Goal: Information Seeking & Learning: Learn about a topic

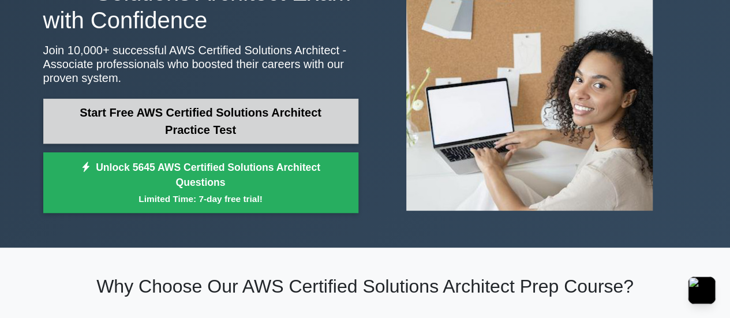
drag, startPoint x: 0, startPoint y: 0, endPoint x: 264, endPoint y: 125, distance: 292.3
click at [264, 125] on link "Start Free AWS Certified Solutions Architect Practice Test" at bounding box center [200, 121] width 315 height 45
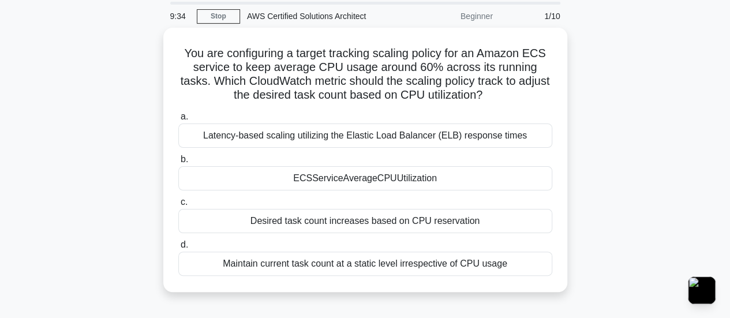
scroll to position [58, 0]
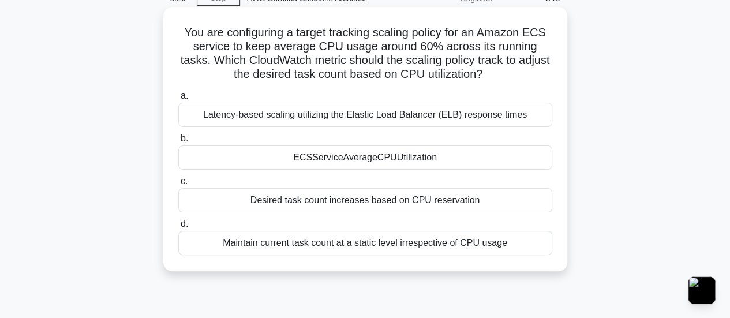
click at [512, 124] on div "Latency-based scaling utilizing the Elastic Load Balancer (ELB) response times" at bounding box center [365, 115] width 374 height 24
click at [178, 100] on input "a. Latency-based scaling utilizing the Elastic Load Balancer (ELB) response tim…" at bounding box center [178, 96] width 0 height 8
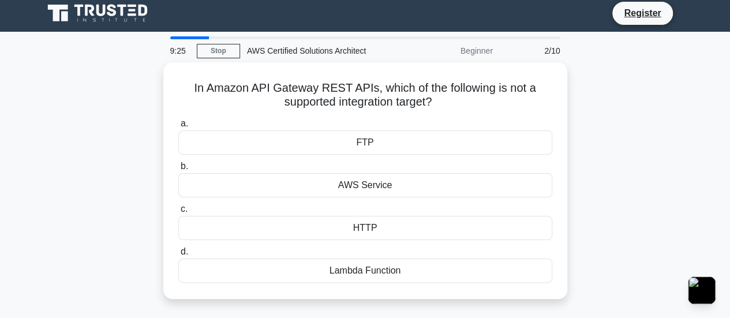
scroll to position [0, 0]
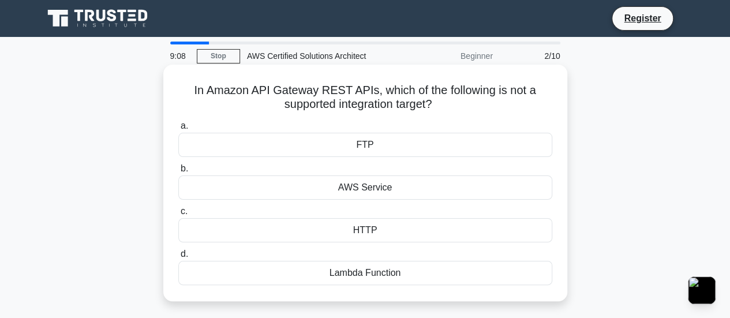
click at [449, 143] on div "FTP" at bounding box center [365, 145] width 374 height 24
click at [178, 130] on input "a. FTP" at bounding box center [178, 126] width 0 height 8
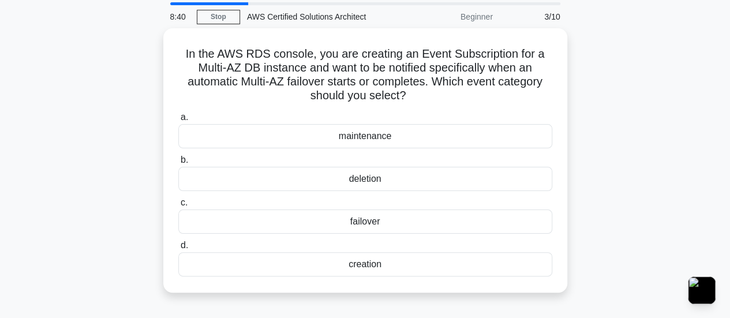
scroll to position [58, 0]
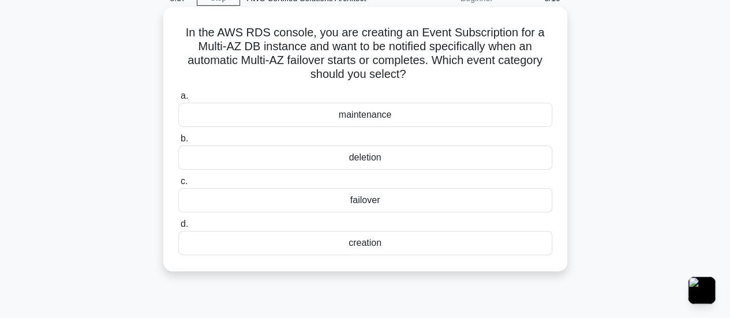
drag, startPoint x: 375, startPoint y: 196, endPoint x: 413, endPoint y: 192, distance: 38.8
click at [374, 196] on div "failover" at bounding box center [365, 200] width 374 height 24
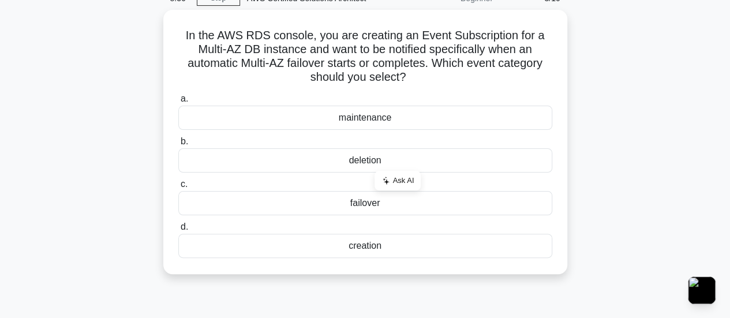
click at [682, 144] on div "In the AWS RDS console, you are creating an Event Subscription for a Multi-AZ D…" at bounding box center [365, 149] width 658 height 278
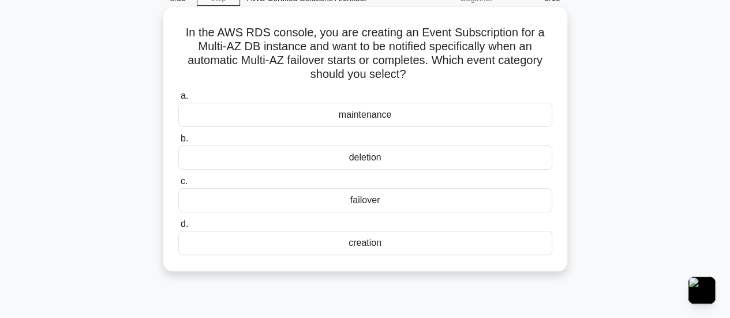
click at [364, 202] on div "failover" at bounding box center [365, 200] width 374 height 24
click at [178, 185] on input "c. failover" at bounding box center [178, 182] width 0 height 8
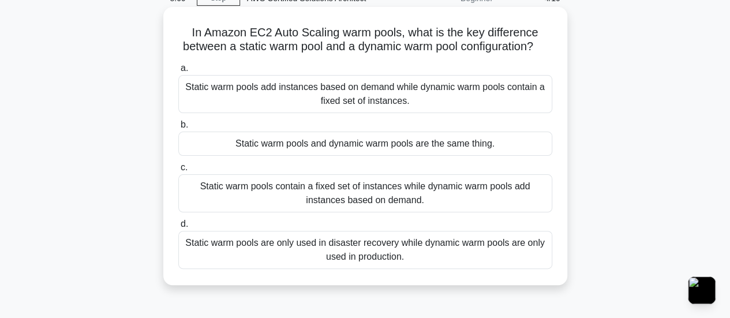
click at [427, 207] on div "Static warm pools contain a fixed set of instances while dynamic warm pools add…" at bounding box center [365, 193] width 374 height 38
click at [178, 171] on input "c. Static warm pools contain a fixed set of instances while dynamic warm pools …" at bounding box center [178, 168] width 0 height 8
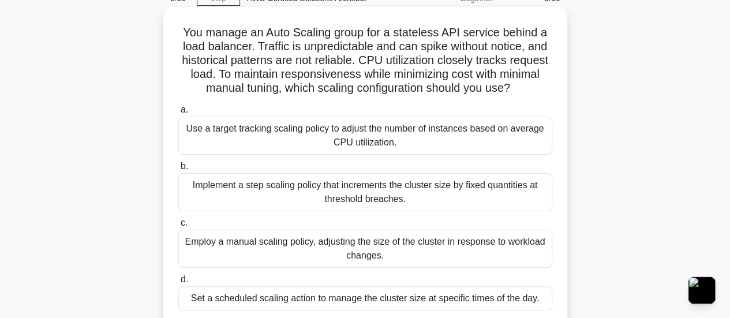
click at [368, 186] on div "Implement a step scaling policy that increments the cluster size by fixed quant…" at bounding box center [365, 192] width 374 height 38
click at [178, 170] on input "b. Implement a step scaling policy that increments the cluster size by fixed qu…" at bounding box center [178, 167] width 0 height 8
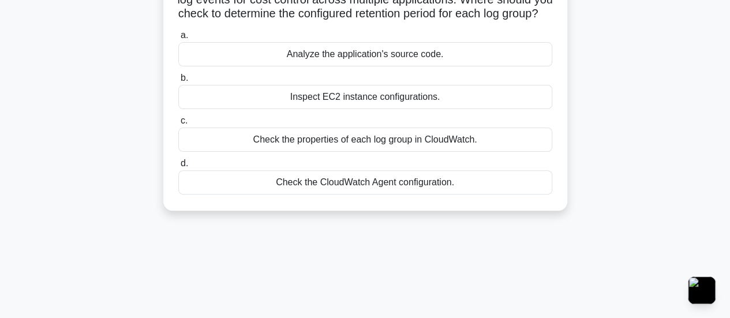
scroll to position [115, 0]
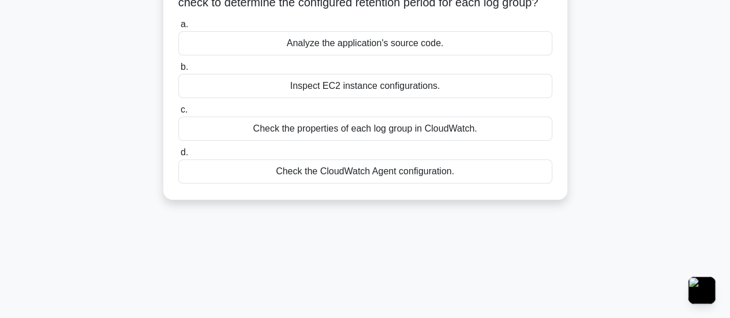
click at [437, 141] on div "Check the properties of each log group in CloudWatch." at bounding box center [365, 129] width 374 height 24
click at [178, 114] on input "c. Check the properties of each log group in CloudWatch." at bounding box center [178, 110] width 0 height 8
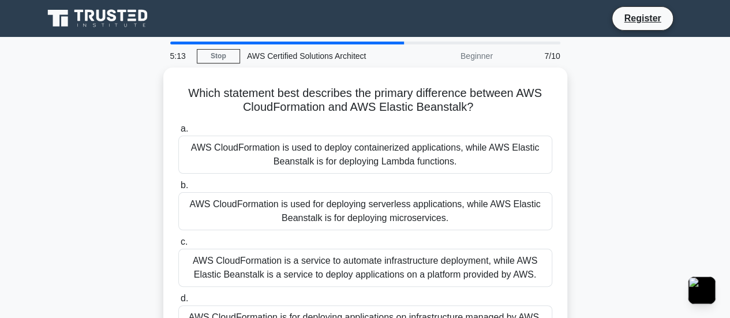
scroll to position [0, 0]
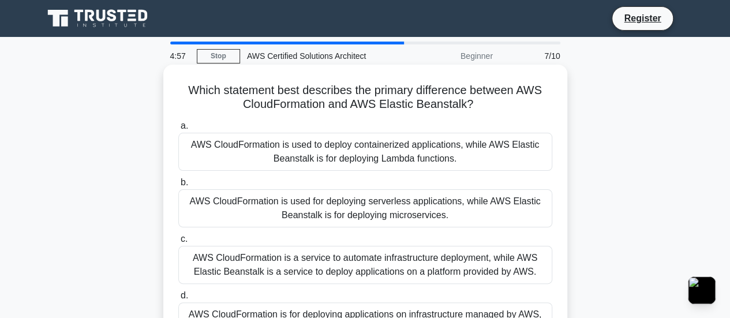
drag, startPoint x: 477, startPoint y: 103, endPoint x: 179, endPoint y: 88, distance: 298.9
click at [175, 88] on div "Which statement best describes the primary difference between AWS CloudFormatio…" at bounding box center [365, 210] width 395 height 283
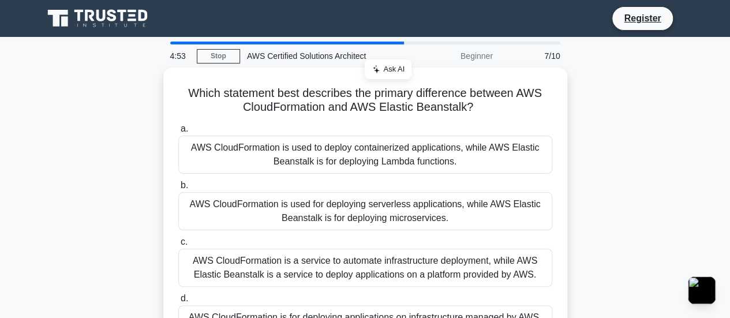
drag, startPoint x: 353, startPoint y: 84, endPoint x: 632, endPoint y: 64, distance: 279.6
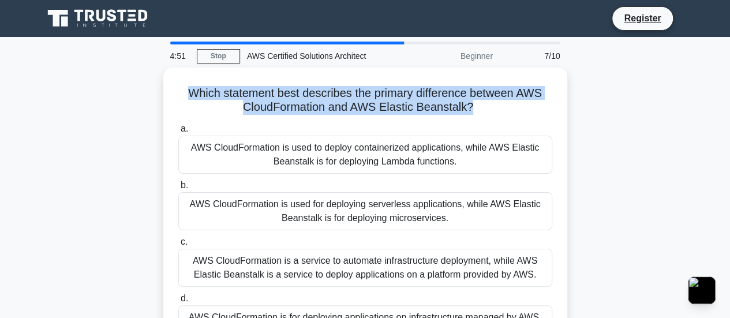
drag, startPoint x: 472, startPoint y: 107, endPoint x: 120, endPoint y: 84, distance: 352.9
click at [120, 84] on div "Which statement best describes the primary difference between AWS CloudFormatio…" at bounding box center [365, 221] width 658 height 306
click at [390, 69] on span "Ask AI" at bounding box center [393, 74] width 21 height 10
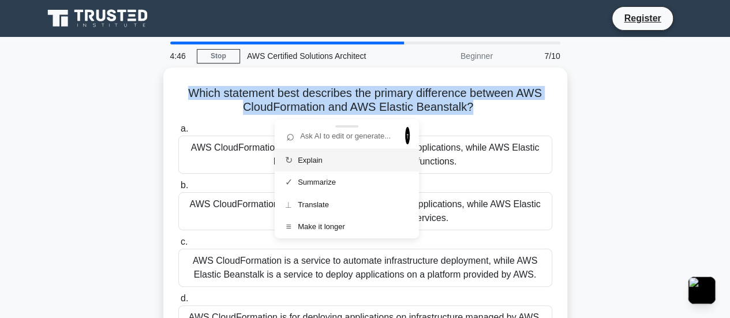
click at [322, 159] on div "Explain" at bounding box center [347, 161] width 144 height 22
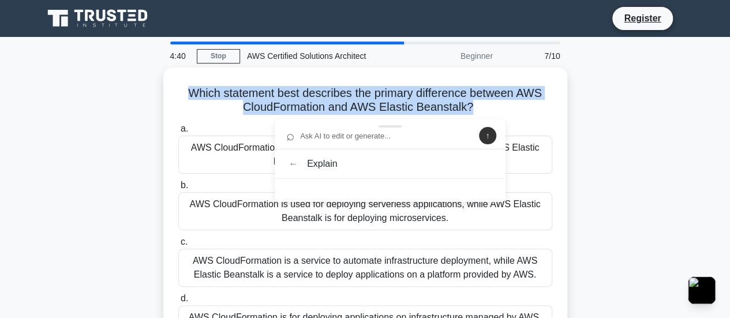
click at [485, 137] on span "↑" at bounding box center [487, 135] width 17 height 17
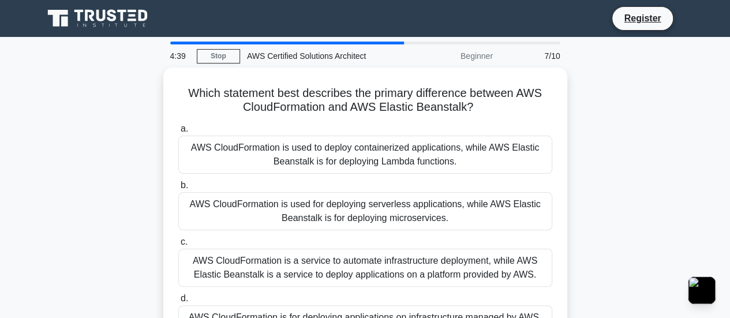
click at [595, 103] on div "Which statement best describes the primary difference between AWS CloudFormatio…" at bounding box center [365, 221] width 658 height 306
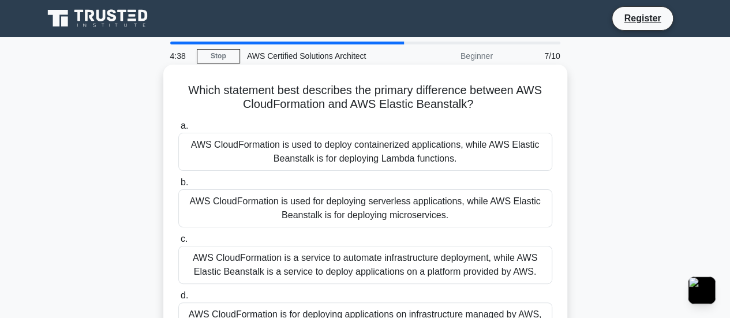
click at [389, 91] on h5 "Which statement best describes the primary difference between AWS CloudFormatio…" at bounding box center [365, 97] width 376 height 29
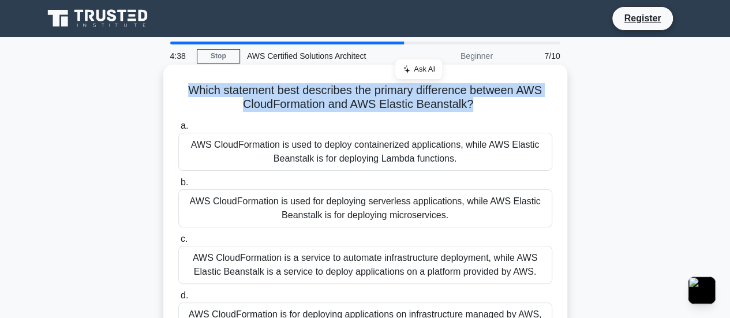
click at [389, 91] on h5 "Which statement best describes the primary difference between AWS CloudFormatio…" at bounding box center [365, 97] width 376 height 29
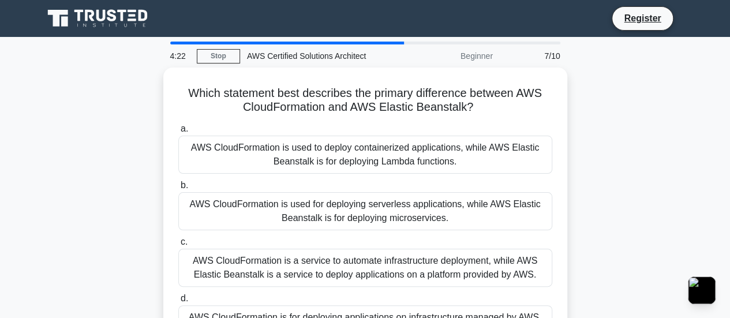
click at [608, 164] on div "Which statement best describes the primary difference between AWS CloudFormatio…" at bounding box center [365, 221] width 658 height 306
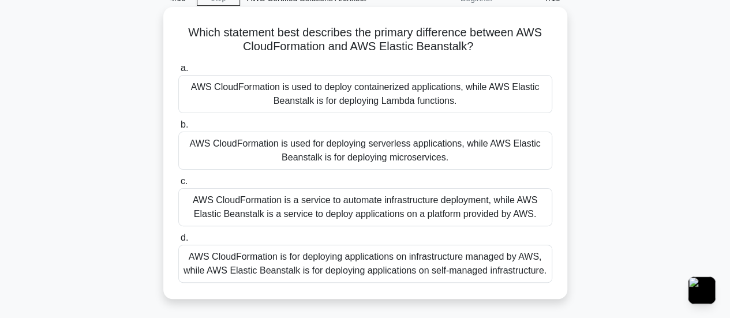
click at [503, 154] on div "AWS CloudFormation is used for deploying serverless applications, while AWS Ela…" at bounding box center [365, 151] width 374 height 38
click at [178, 129] on input "b. AWS CloudFormation is used for deploying serverless applications, while AWS …" at bounding box center [178, 125] width 0 height 8
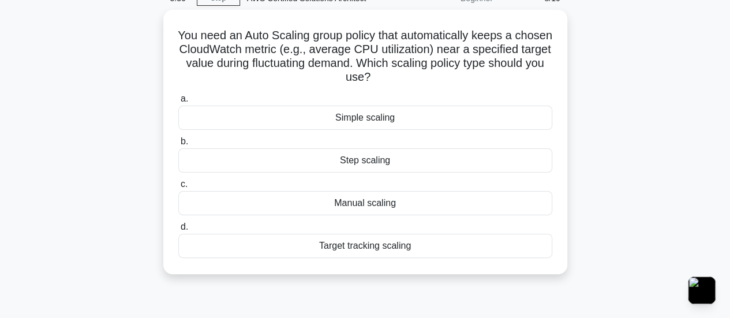
click at [382, 246] on div "Target tracking scaling" at bounding box center [365, 246] width 374 height 24
click at [178, 231] on input "d. Target tracking scaling" at bounding box center [178, 227] width 0 height 8
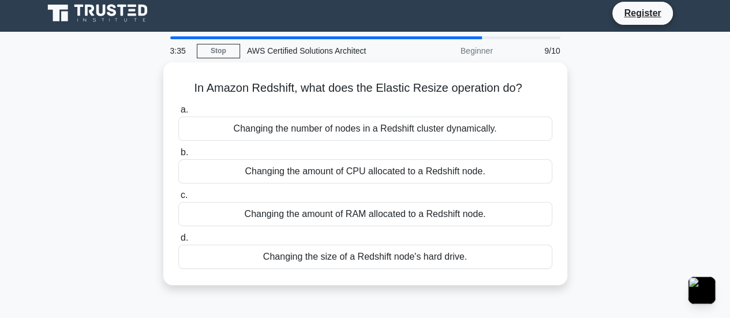
scroll to position [0, 0]
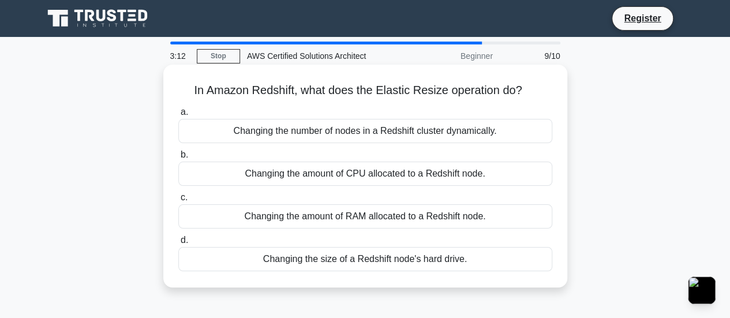
click at [345, 135] on div "Changing the number of nodes in a Redshift cluster dynamically." at bounding box center [365, 131] width 374 height 24
click at [178, 116] on input "a. Changing the number of nodes in a Redshift cluster dynamically." at bounding box center [178, 113] width 0 height 8
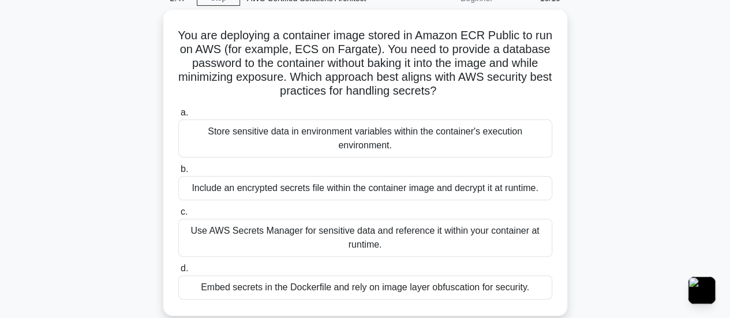
scroll to position [115, 0]
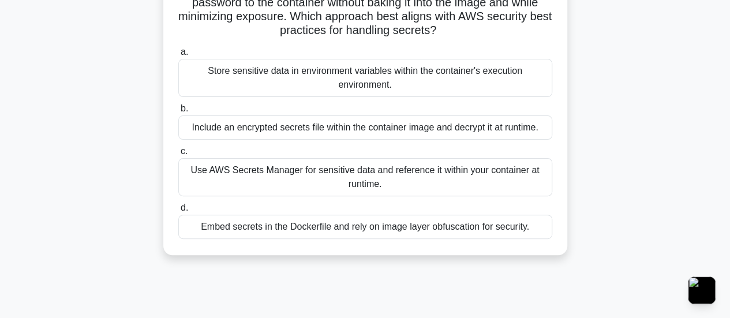
click at [384, 135] on div "Include an encrypted secrets file within the container image and decrypt it at …" at bounding box center [365, 127] width 374 height 24
click at [178, 113] on input "b. Include an encrypted secrets file within the container image and decrypt it …" at bounding box center [178, 109] width 0 height 8
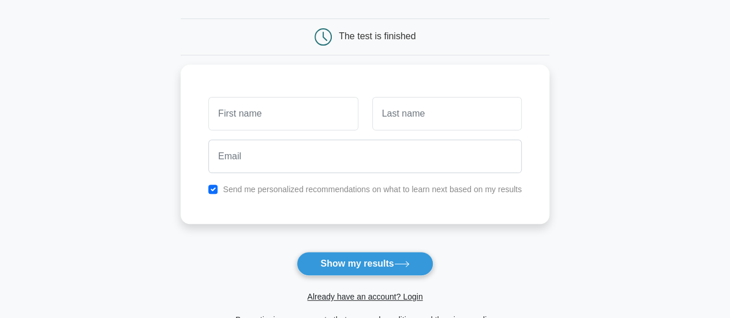
scroll to position [58, 0]
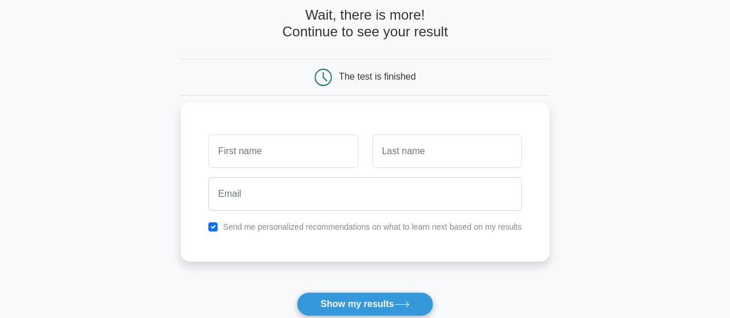
click at [382, 230] on label "Send me personalized recommendations on what to learn next based on my results" at bounding box center [372, 226] width 299 height 9
click at [211, 229] on input "checkbox" at bounding box center [212, 226] width 9 height 9
checkbox input "false"
click at [290, 152] on input "text" at bounding box center [283, 151] width 150 height 33
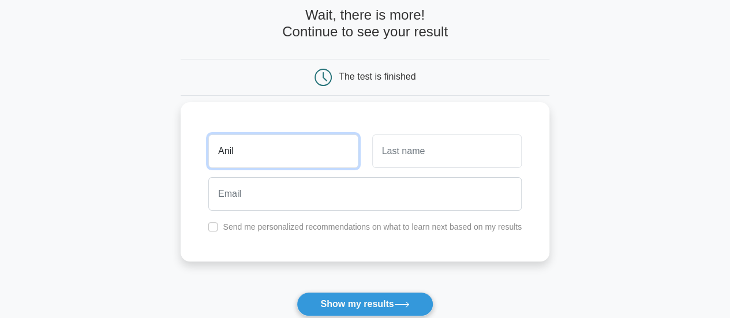
type input "Anil"
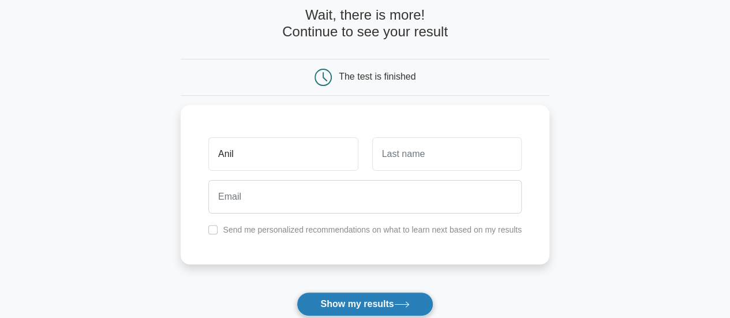
click at [379, 298] on button "Show my results" at bounding box center [365, 304] width 136 height 24
type input "A"
click at [378, 302] on button "Show my results" at bounding box center [365, 304] width 136 height 24
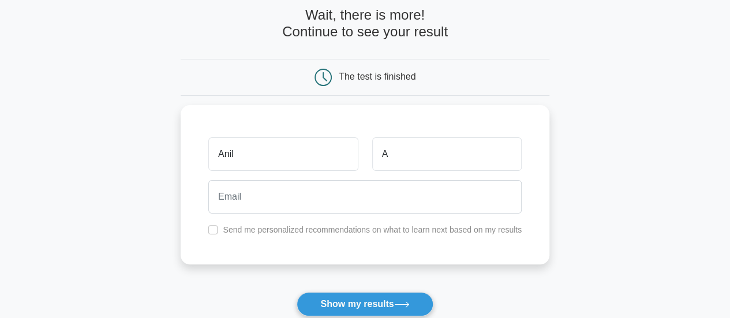
click at [570, 215] on main "Wait, there is more! Continue to see your result The test is finished Anil A" at bounding box center [365, 187] width 730 height 416
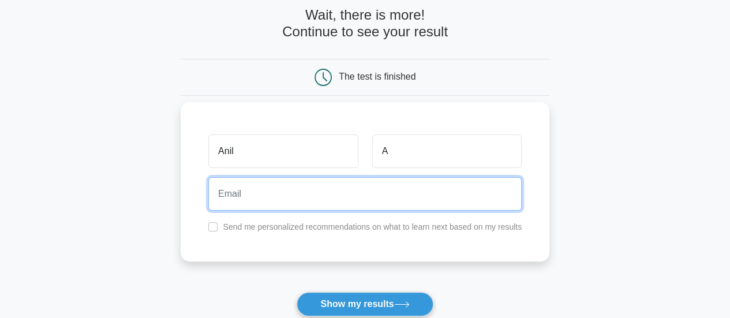
click at [372, 201] on input "email" at bounding box center [364, 193] width 313 height 33
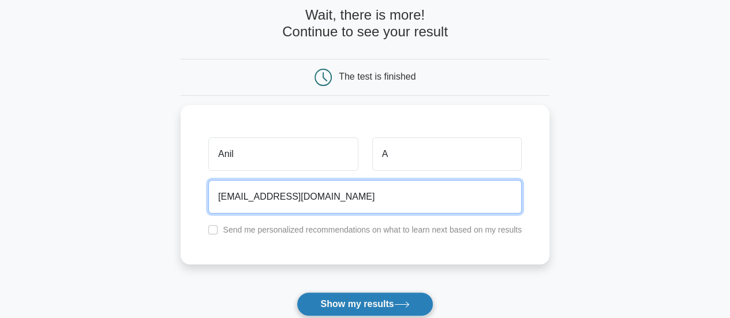
type input "[EMAIL_ADDRESS][DOMAIN_NAME]"
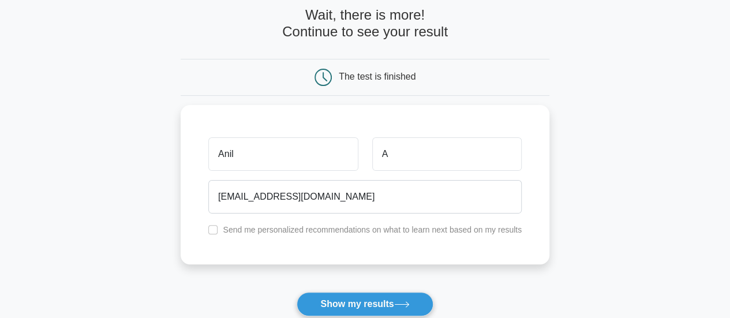
click at [341, 302] on button "Show my results" at bounding box center [365, 304] width 136 height 24
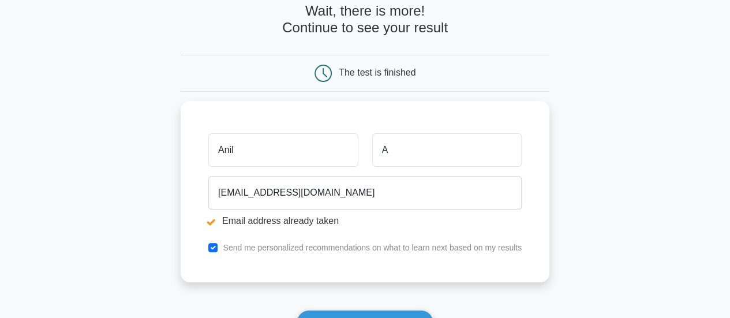
scroll to position [115, 0]
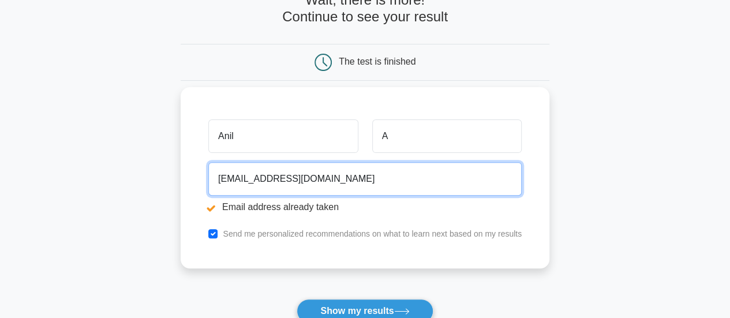
click at [234, 181] on input "test@gmail.com" at bounding box center [364, 178] width 313 height 33
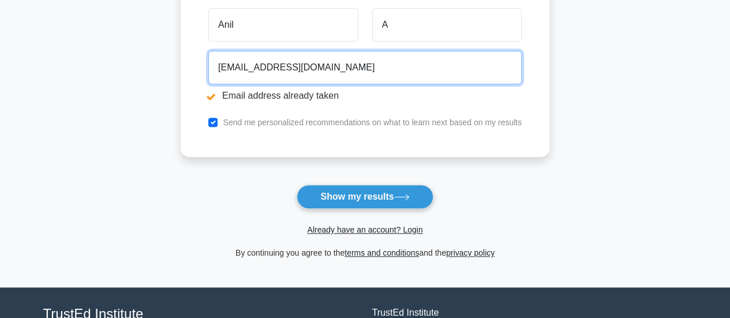
scroll to position [231, 0]
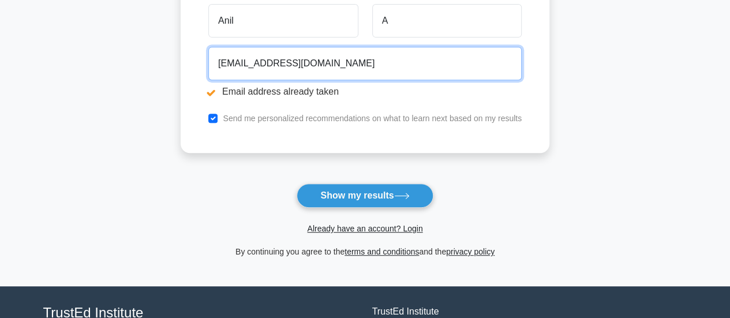
type input "test24@gmail.com"
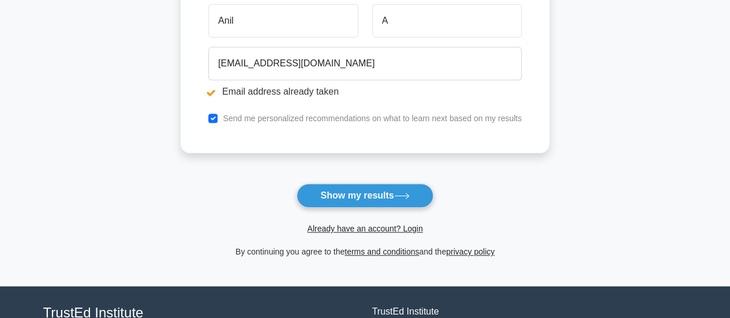
click at [346, 114] on label "Send me personalized recommendations on what to learn next based on my results" at bounding box center [372, 118] width 299 height 9
click at [331, 118] on label "Send me personalized recommendations on what to learn next based on my results" at bounding box center [372, 118] width 299 height 9
click at [210, 114] on input "checkbox" at bounding box center [212, 118] width 9 height 9
checkbox input "false"
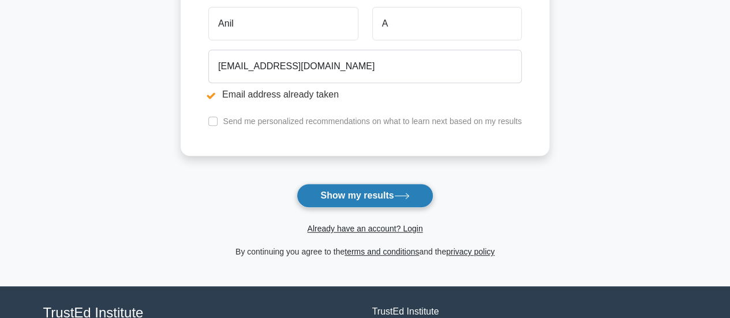
click at [357, 192] on button "Show my results" at bounding box center [365, 196] width 136 height 24
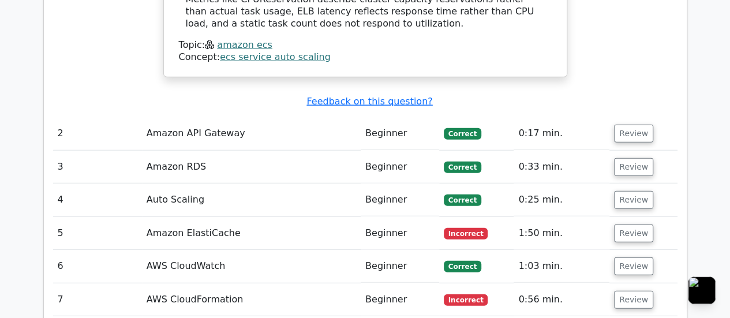
scroll to position [1385, 0]
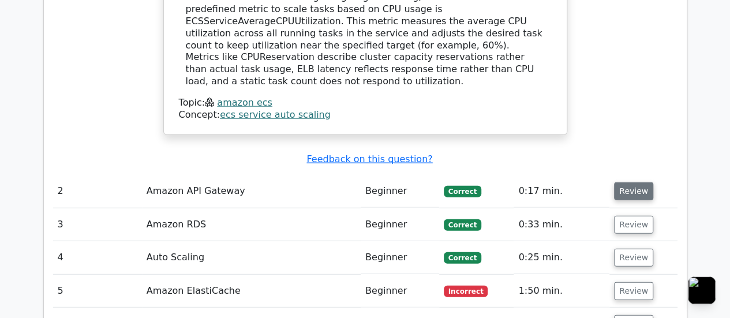
click at [628, 182] on button "Review" at bounding box center [633, 191] width 39 height 18
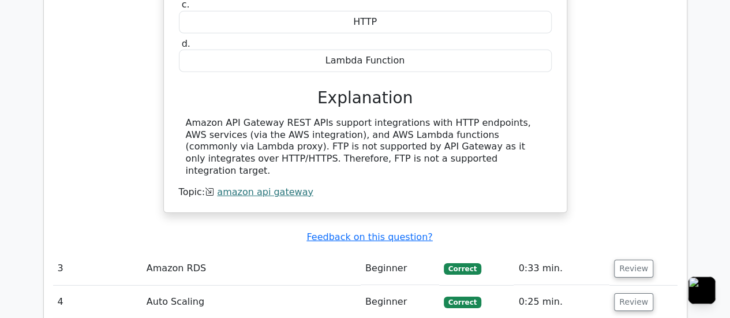
scroll to position [1790, 0]
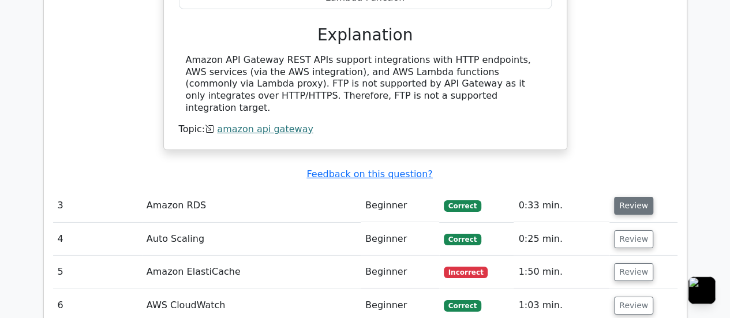
click at [641, 197] on button "Review" at bounding box center [633, 206] width 39 height 18
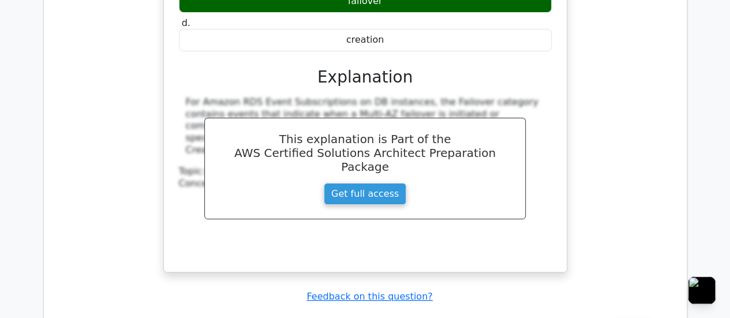
scroll to position [2309, 0]
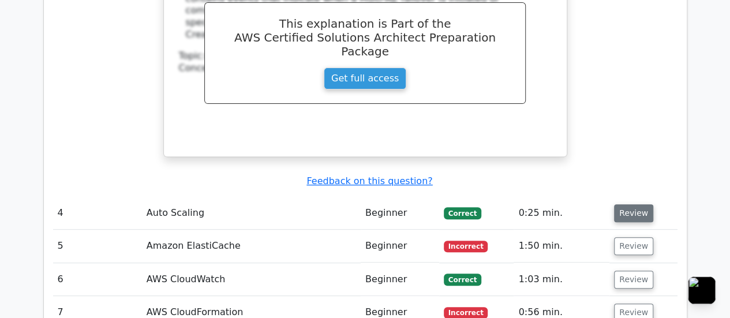
click at [637, 204] on button "Review" at bounding box center [633, 213] width 39 height 18
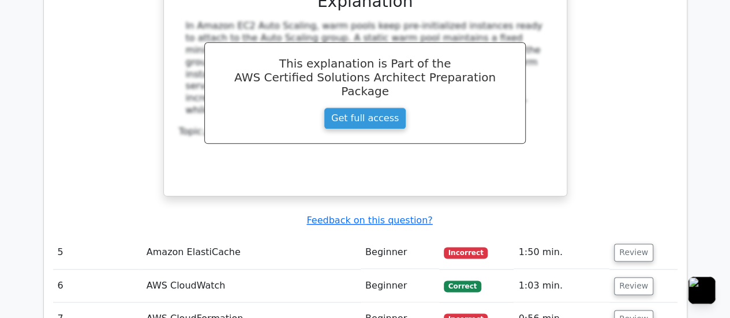
scroll to position [2886, 0]
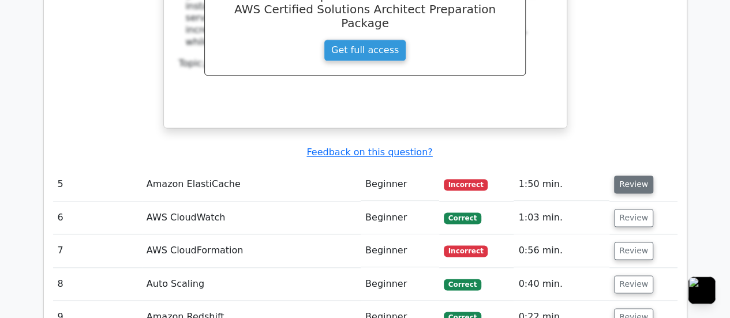
click at [641, 175] on button "Review" at bounding box center [633, 184] width 39 height 18
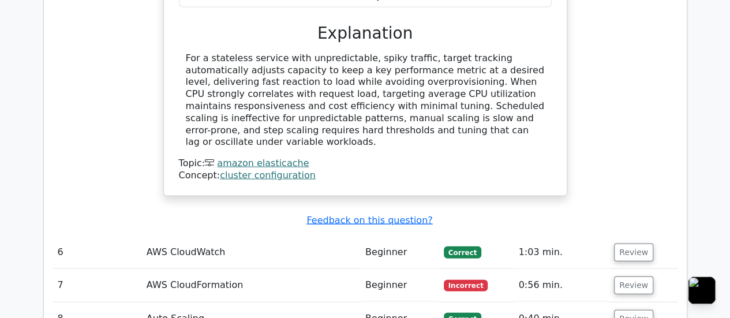
scroll to position [3406, 0]
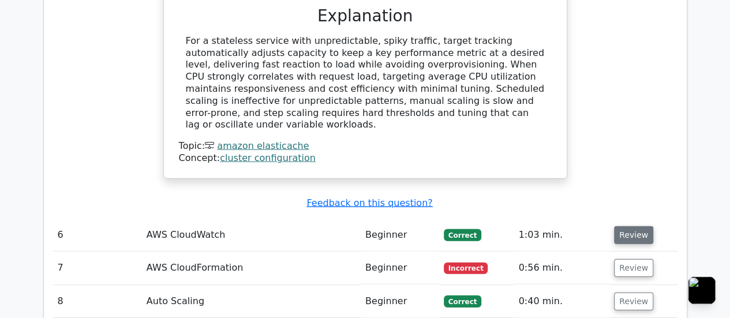
click at [636, 226] on button "Review" at bounding box center [633, 235] width 39 height 18
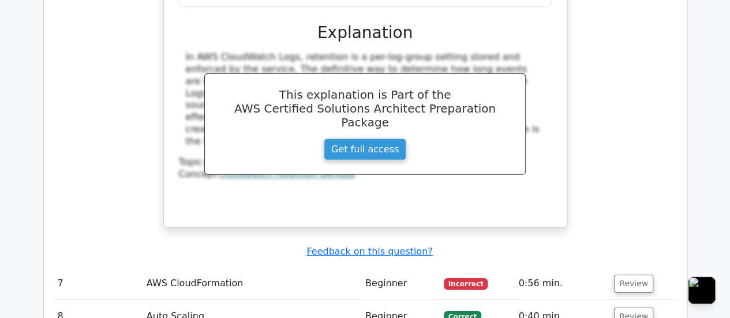
scroll to position [3925, 0]
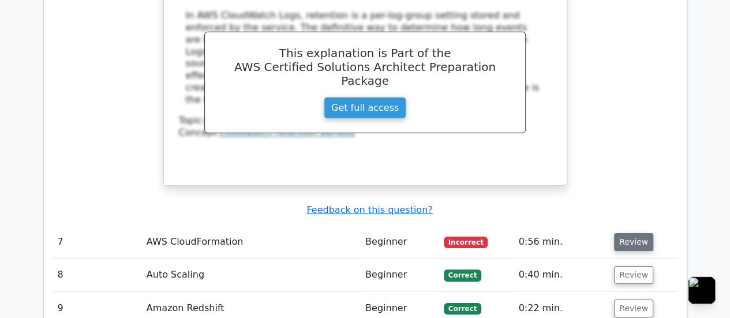
click at [626, 233] on button "Review" at bounding box center [633, 242] width 39 height 18
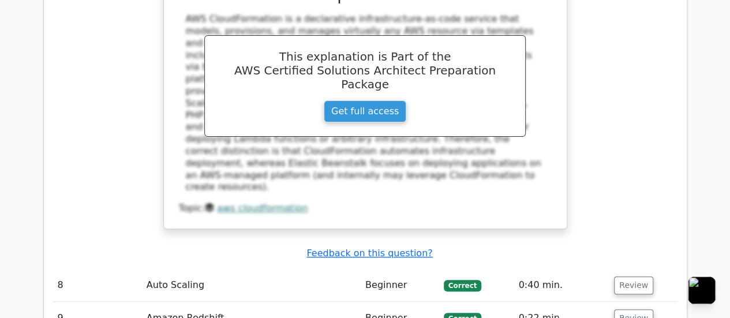
scroll to position [4503, 0]
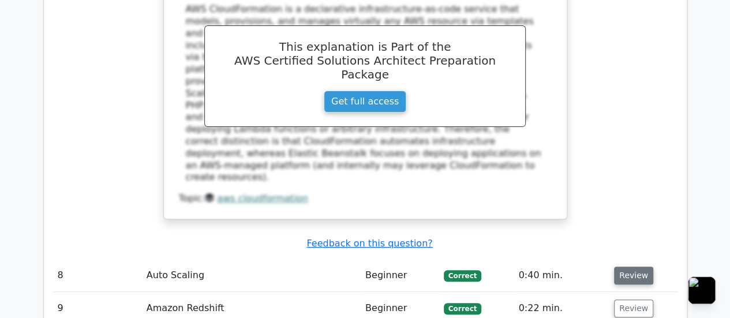
click at [630, 267] on button "Review" at bounding box center [633, 276] width 39 height 18
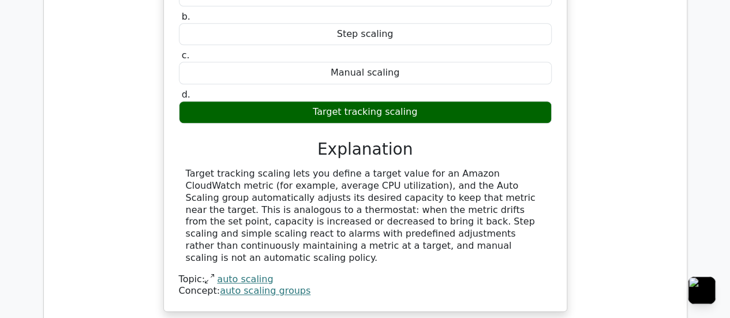
scroll to position [4907, 0]
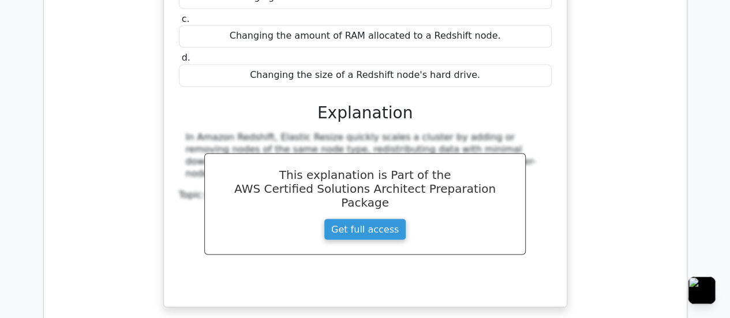
scroll to position [5426, 0]
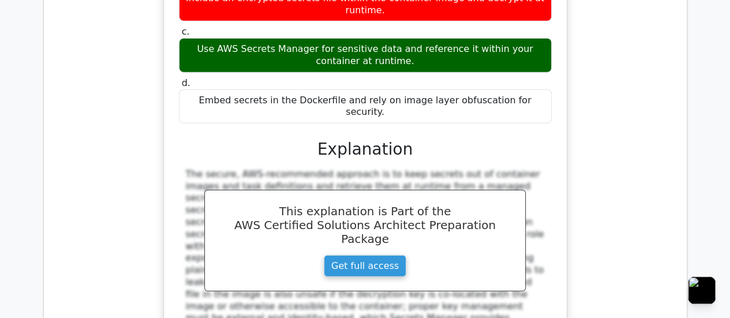
scroll to position [5844, 0]
